Goal: Find contact information: Find contact information

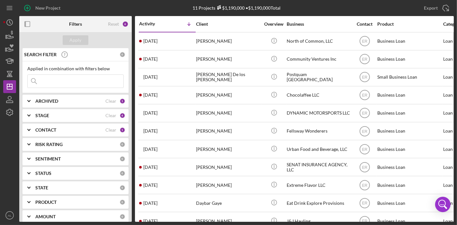
click at [95, 77] on input at bounding box center [76, 81] width 96 height 13
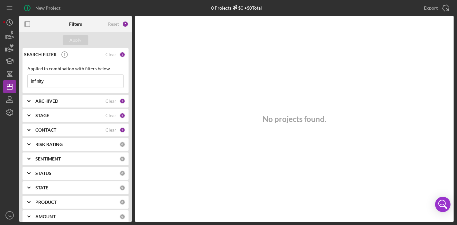
type input "infinity"
click at [86, 115] on div "STAGE" at bounding box center [70, 115] width 70 height 5
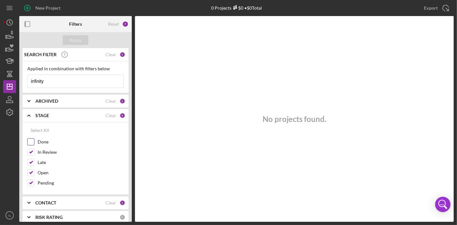
click at [32, 143] on input "Done" at bounding box center [31, 142] width 6 height 6
checkbox input "true"
click at [79, 36] on div "Apply" at bounding box center [76, 40] width 12 height 10
click at [109, 100] on div "Clear" at bounding box center [110, 101] width 11 height 5
click at [74, 42] on div "Apply" at bounding box center [76, 40] width 12 height 10
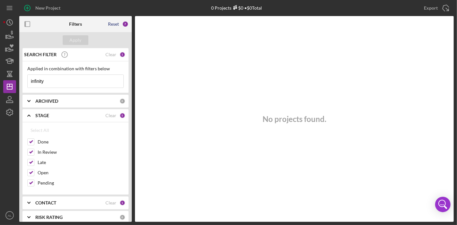
click at [114, 24] on div "Reset" at bounding box center [113, 24] width 11 height 5
checkbox input "false"
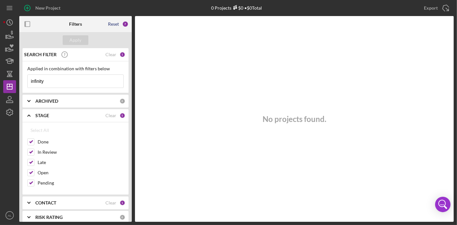
checkbox input "false"
click at [71, 46] on div "Apply" at bounding box center [75, 40] width 112 height 16
click at [72, 41] on div "Apply" at bounding box center [76, 40] width 12 height 10
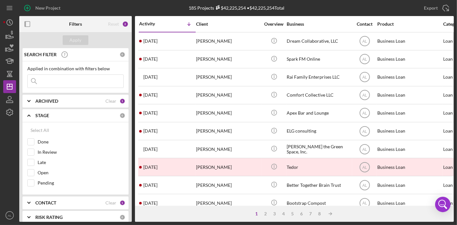
click at [88, 80] on input at bounding box center [76, 81] width 96 height 13
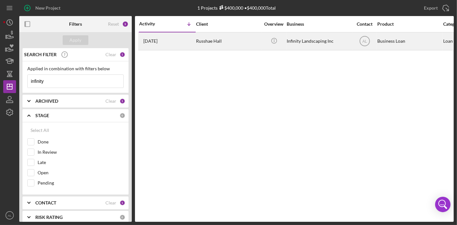
type input "infinity"
click at [286, 41] on td "Infinity Landscaping Inc" at bounding box center [319, 41] width 66 height 18
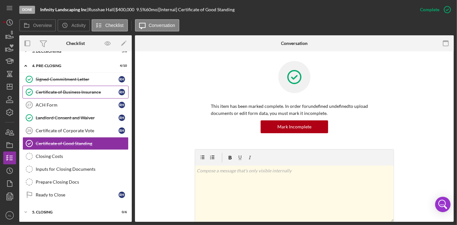
scroll to position [44, 0]
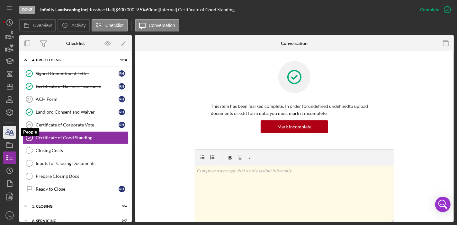
click at [6, 133] on icon "button" at bounding box center [8, 132] width 4 height 4
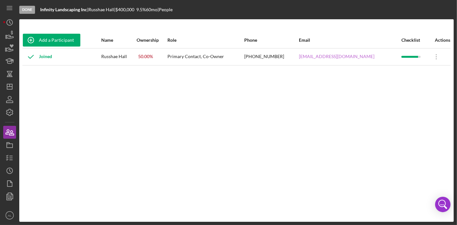
click at [332, 58] on link "[EMAIL_ADDRESS][DOMAIN_NAME]" at bounding box center [336, 56] width 75 height 5
